Goal: Information Seeking & Learning: Learn about a topic

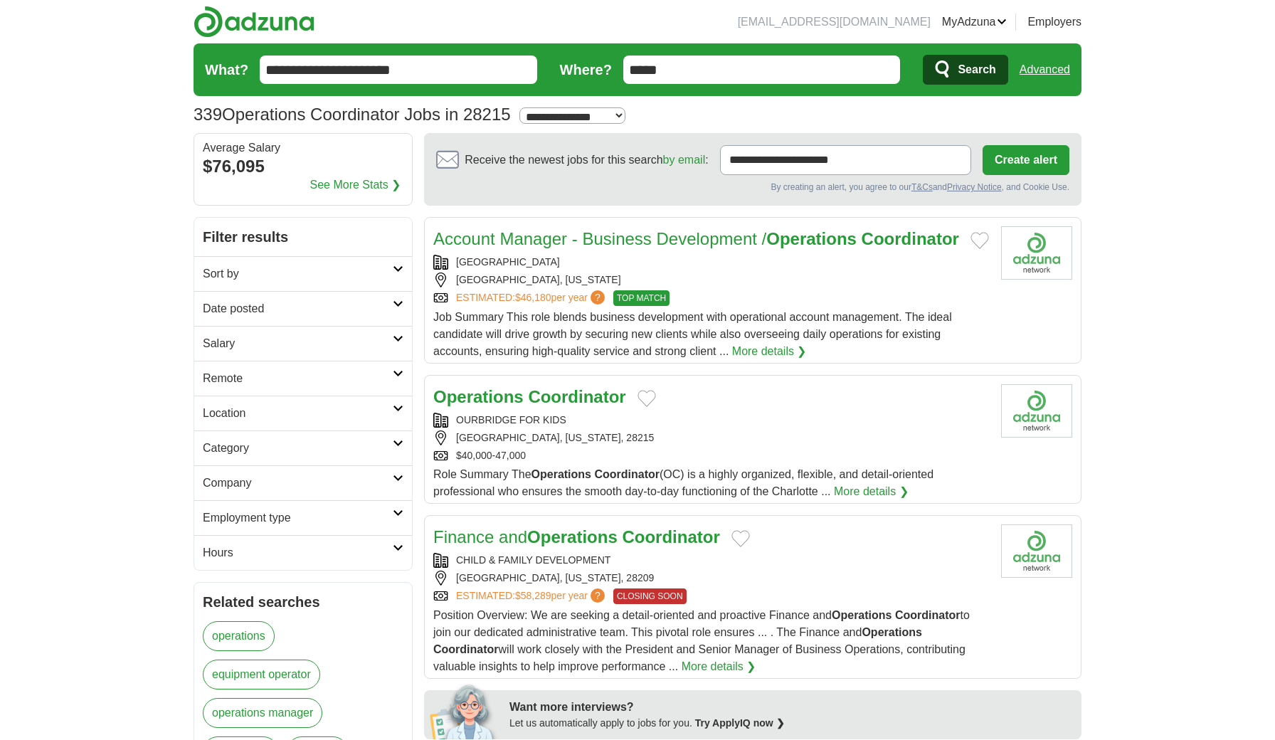
click at [746, 445] on div "CHARLOTTE, NORTH CAROLINA, 28215" at bounding box center [711, 438] width 556 height 15
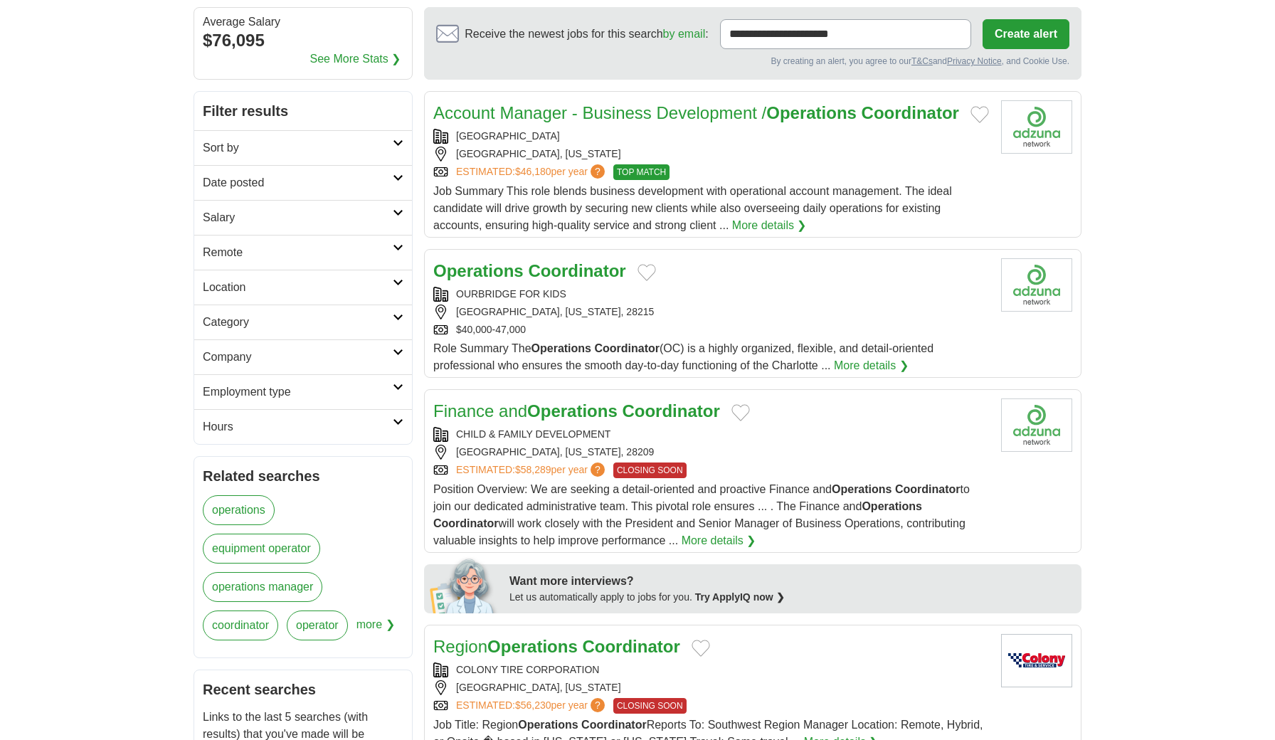
scroll to position [127, 0]
click at [880, 376] on article "Operations Coordinator OURBRIDGE FOR KIDS CHARLOTTE, NORTH CAROLINA, 28215 $40,…" at bounding box center [753, 312] width 658 height 129
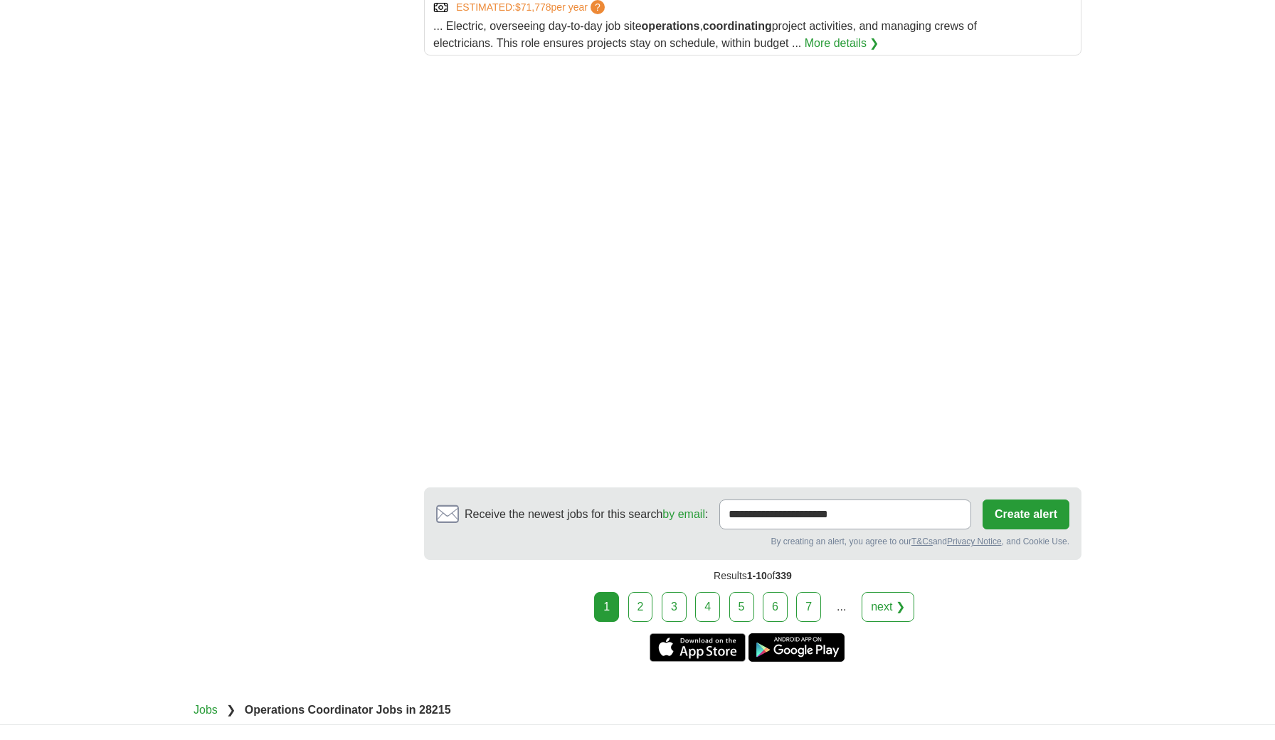
scroll to position [1825, 0]
click at [640, 621] on link "2" at bounding box center [640, 606] width 25 height 30
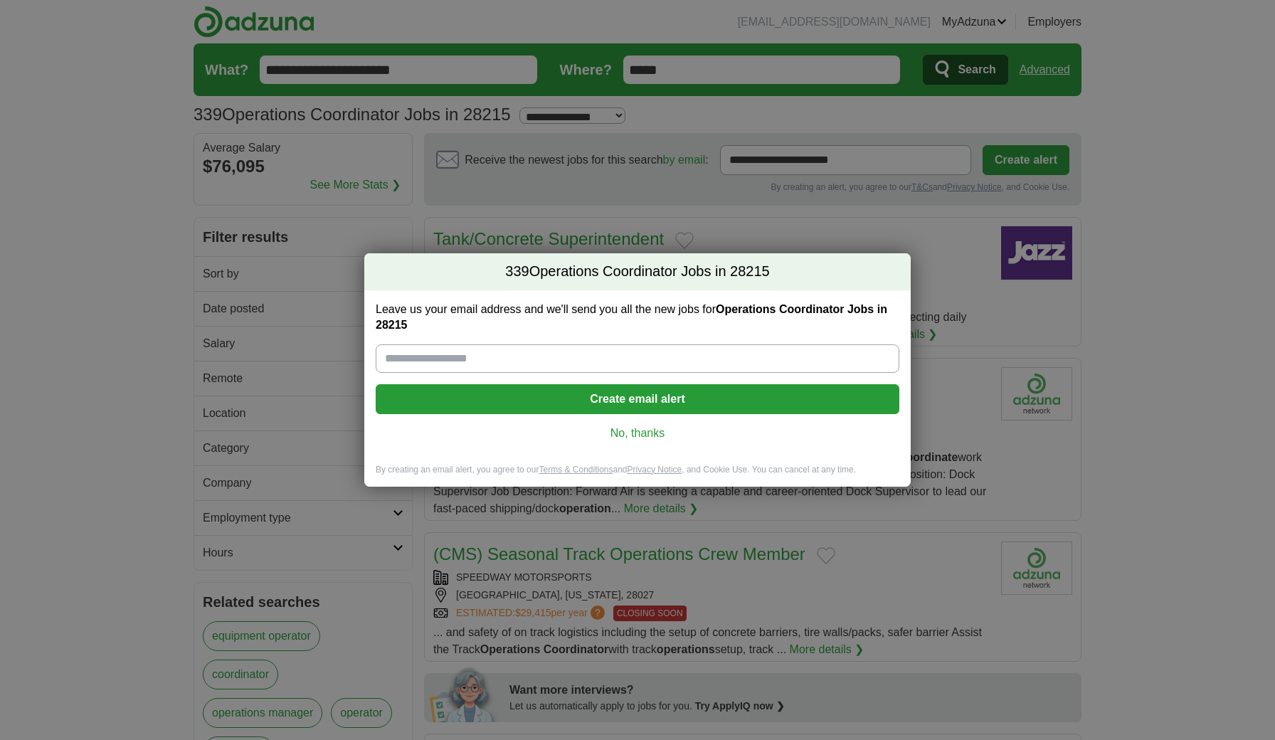
click at [631, 434] on link "No, thanks" at bounding box center [637, 434] width 501 height 16
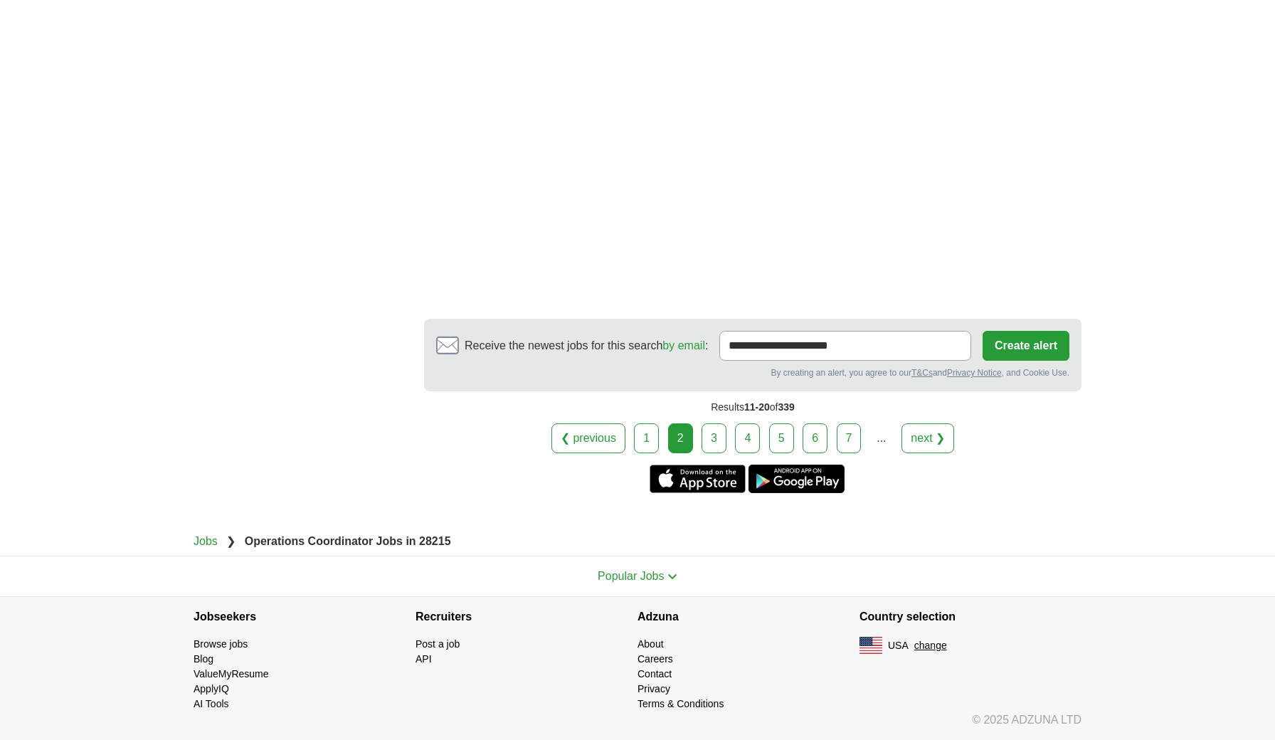
scroll to position [2210, 0]
click at [638, 438] on link "1" at bounding box center [646, 438] width 25 height 30
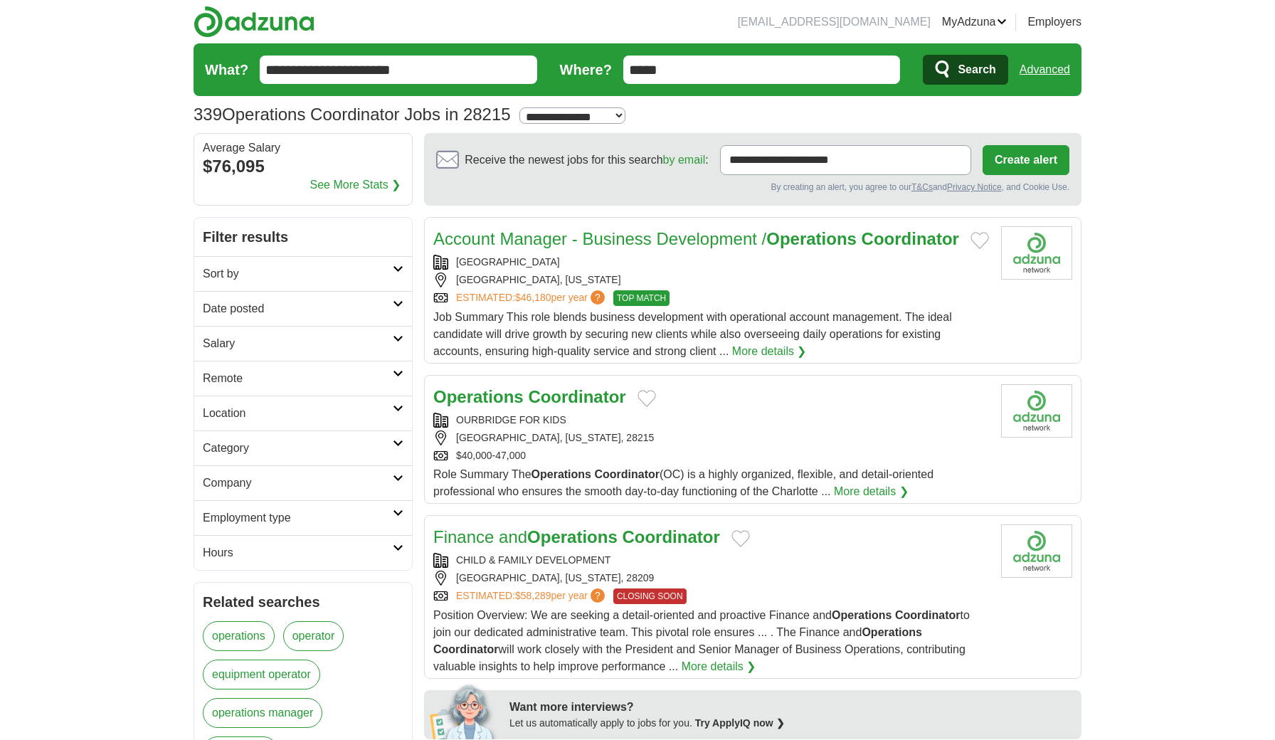
click at [595, 406] on strong "Coordinator" at bounding box center [576, 396] width 97 height 19
